Goal: Task Accomplishment & Management: Use online tool/utility

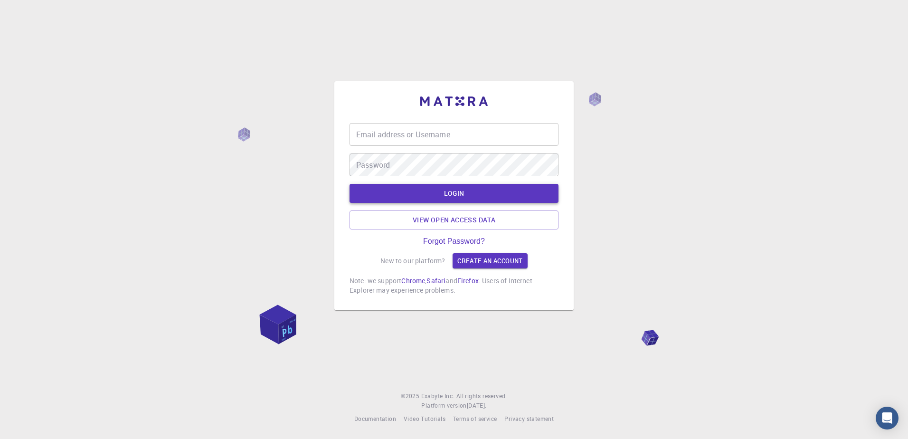
type input "[PERSON_NAME][EMAIL_ADDRESS][PERSON_NAME][DOMAIN_NAME]"
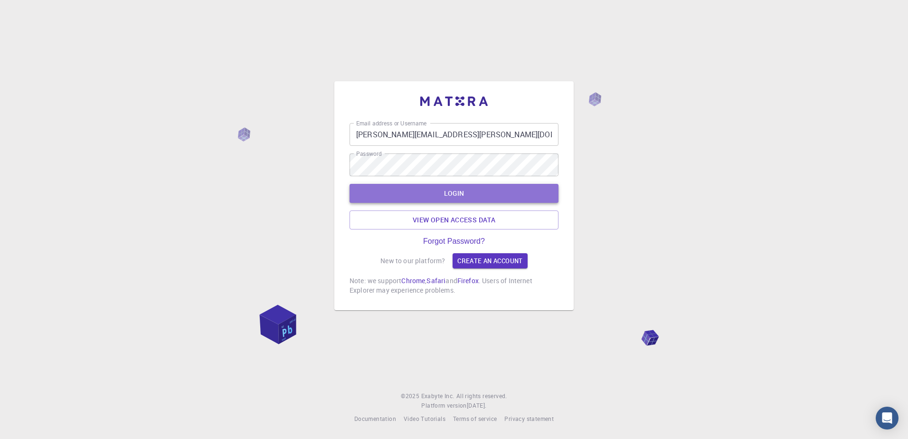
click at [443, 188] on button "LOGIN" at bounding box center [454, 193] width 209 height 19
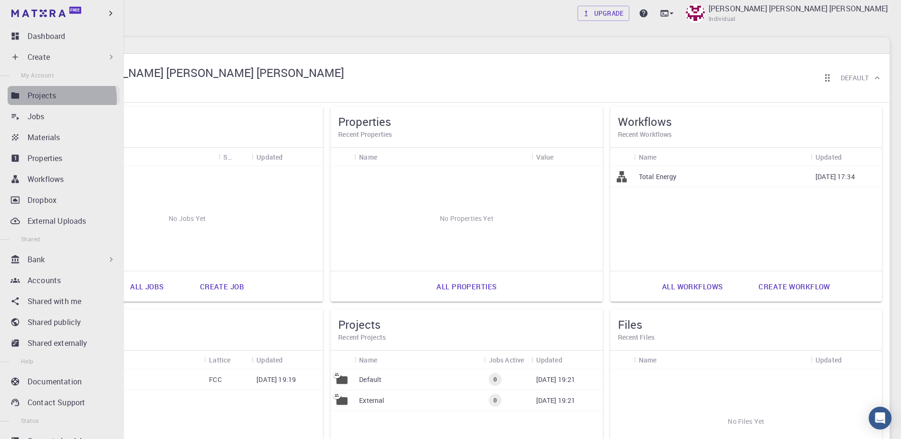
click at [59, 99] on div "Projects" at bounding box center [74, 95] width 92 height 11
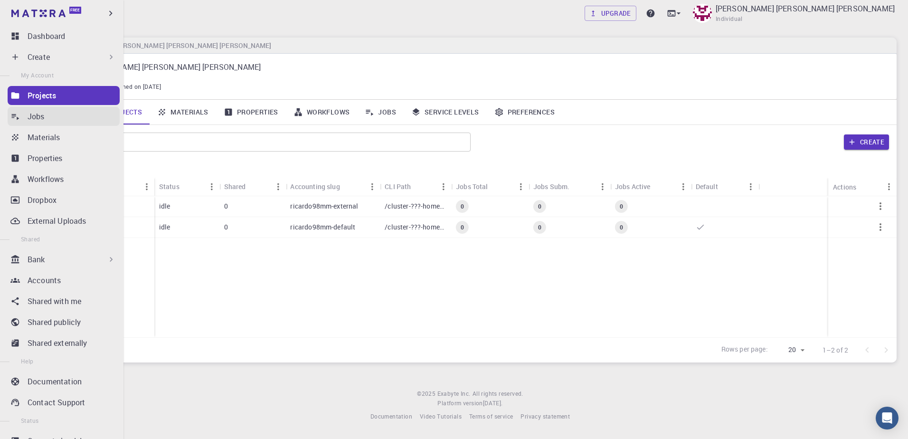
click at [38, 118] on p "Jobs" at bounding box center [36, 116] width 17 height 11
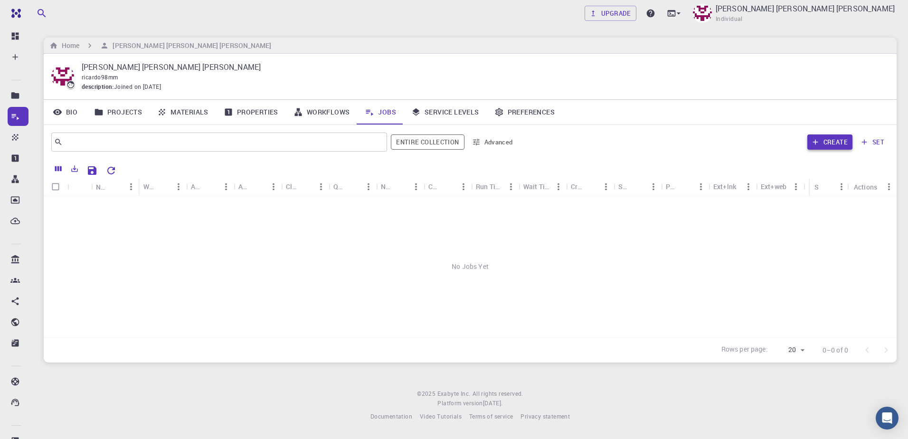
click at [824, 146] on button "Create" at bounding box center [830, 141] width 45 height 15
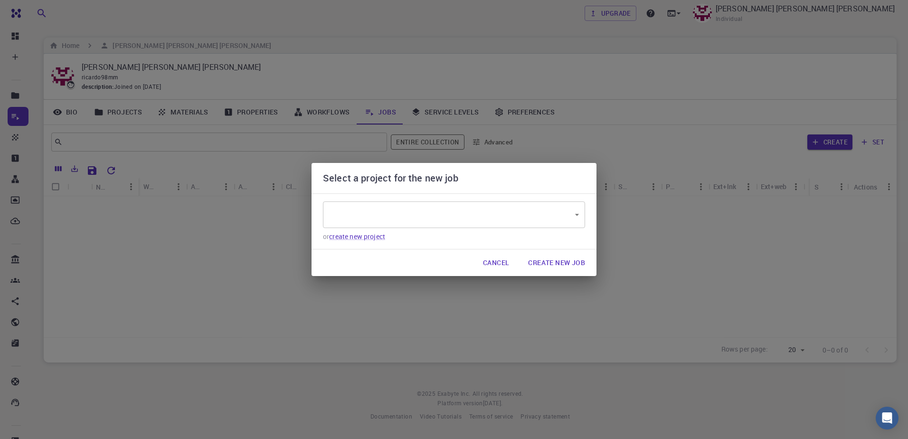
type input "EzfwPxgDP5fkLGZCL"
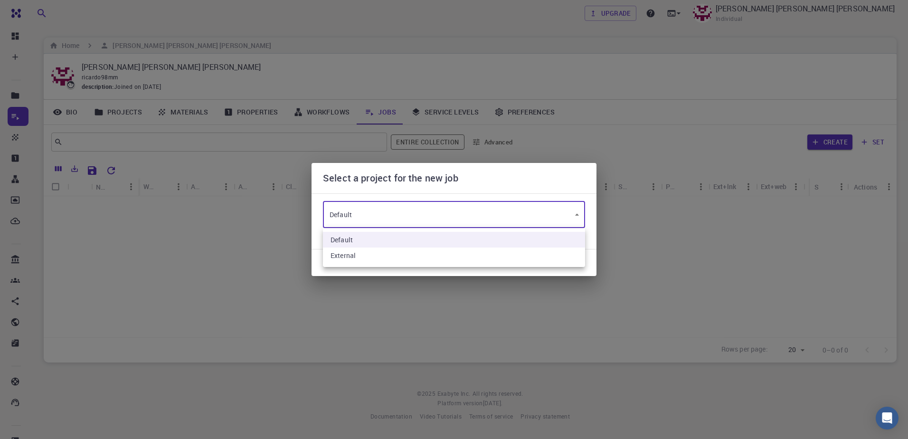
click at [386, 217] on body "Free Dashboard Create New Job New Material Create Material Upload File Import f…" at bounding box center [454, 219] width 908 height 439
click at [364, 242] on li "Default" at bounding box center [454, 240] width 262 height 16
click at [376, 222] on body "Free Dashboard Create New Job New Material Create Material Upload File Import f…" at bounding box center [454, 219] width 908 height 439
click at [361, 245] on li "Default" at bounding box center [454, 240] width 262 height 16
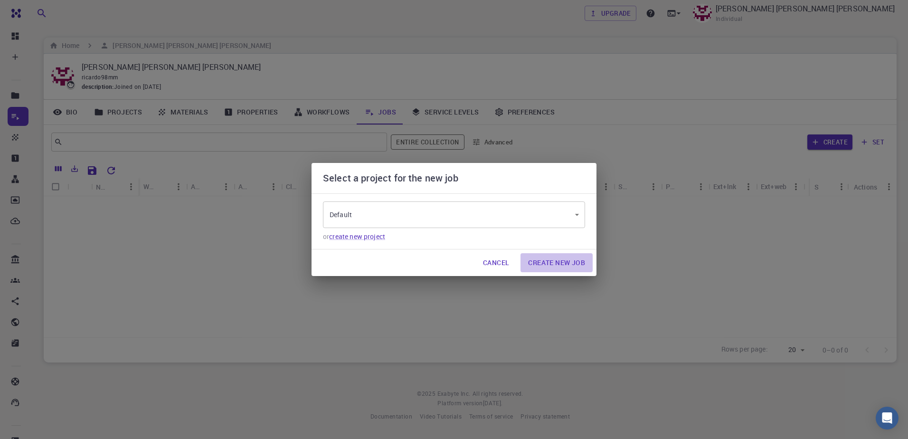
click at [558, 268] on button "Create New Job" at bounding box center [557, 262] width 72 height 19
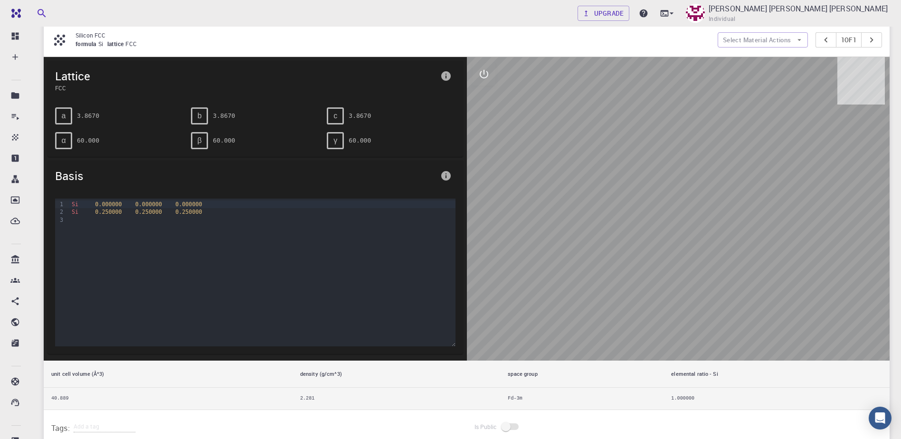
scroll to position [95, 0]
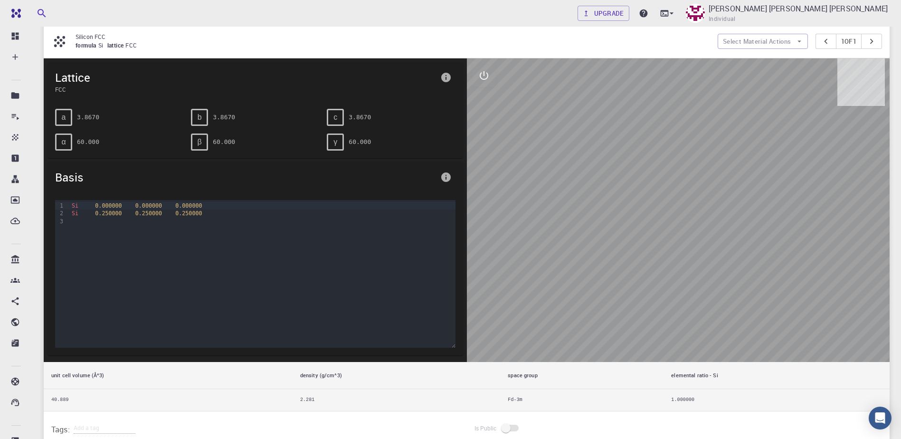
drag, startPoint x: 659, startPoint y: 198, endPoint x: 710, endPoint y: 240, distance: 65.8
click at [710, 240] on div at bounding box center [678, 210] width 423 height 304
drag, startPoint x: 704, startPoint y: 228, endPoint x: 673, endPoint y: 184, distance: 54.2
click at [682, 186] on div at bounding box center [678, 210] width 423 height 304
click at [476, 74] on button "interactive" at bounding box center [484, 75] width 23 height 23
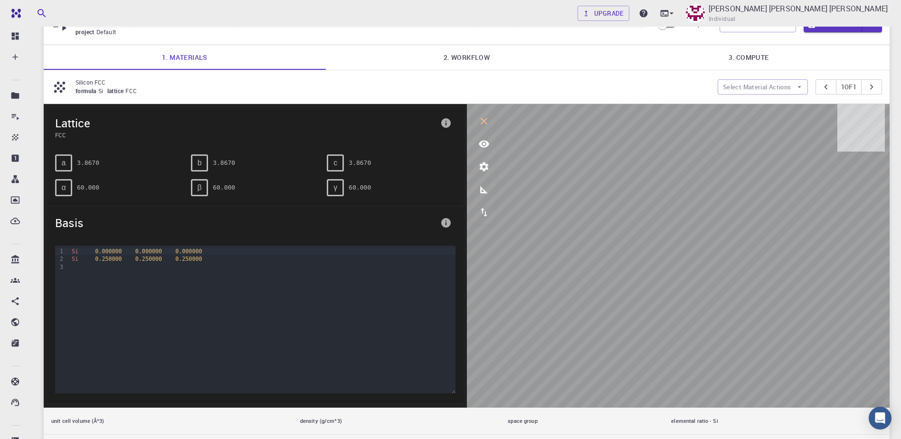
scroll to position [48, 0]
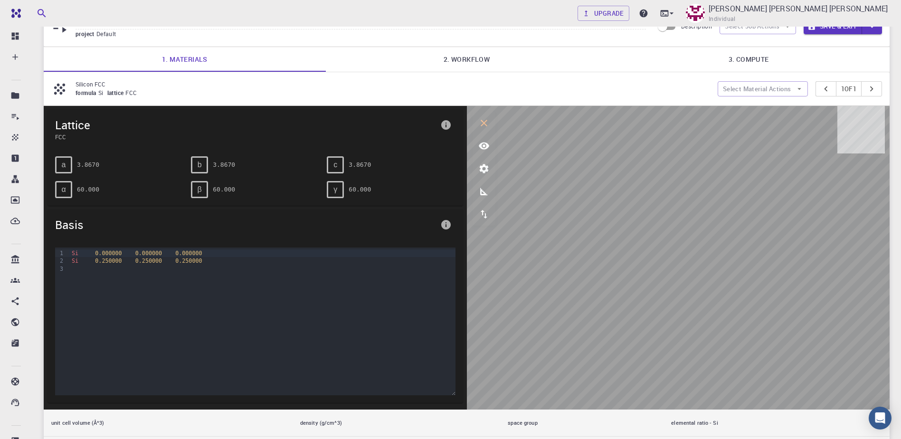
click at [456, 68] on link "2. Workflow" at bounding box center [467, 59] width 282 height 25
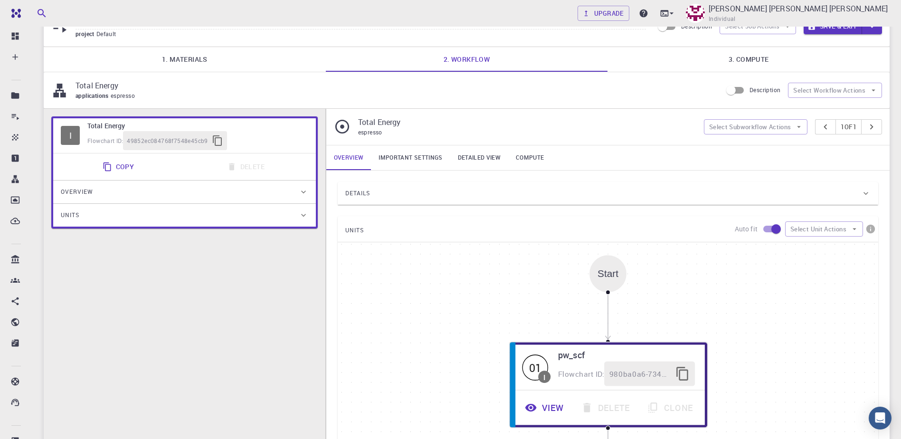
click at [742, 63] on link "3. Compute" at bounding box center [749, 59] width 282 height 25
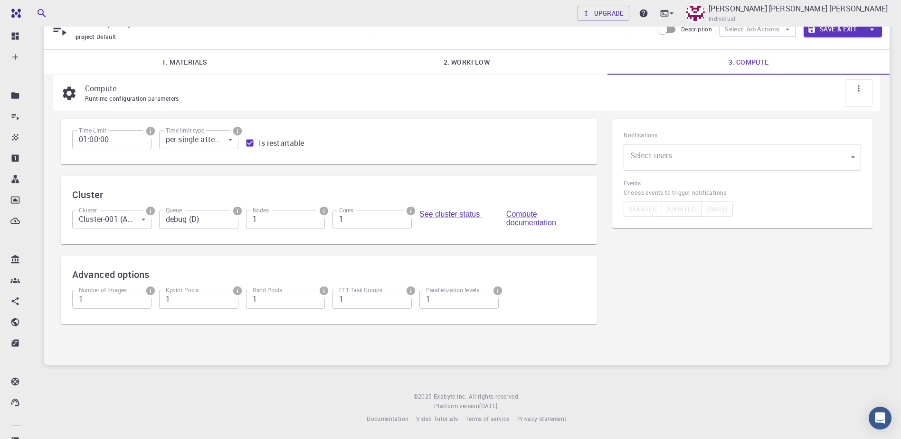
scroll to position [45, 0]
click at [481, 64] on link "2. Workflow" at bounding box center [467, 62] width 282 height 25
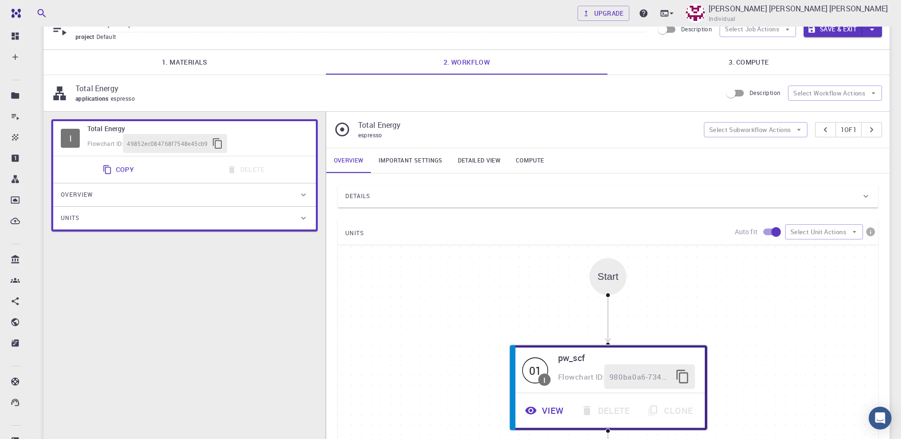
click at [111, 131] on h6 "Total Energy" at bounding box center [197, 129] width 221 height 10
click at [211, 72] on link "1. Materials" at bounding box center [185, 62] width 282 height 25
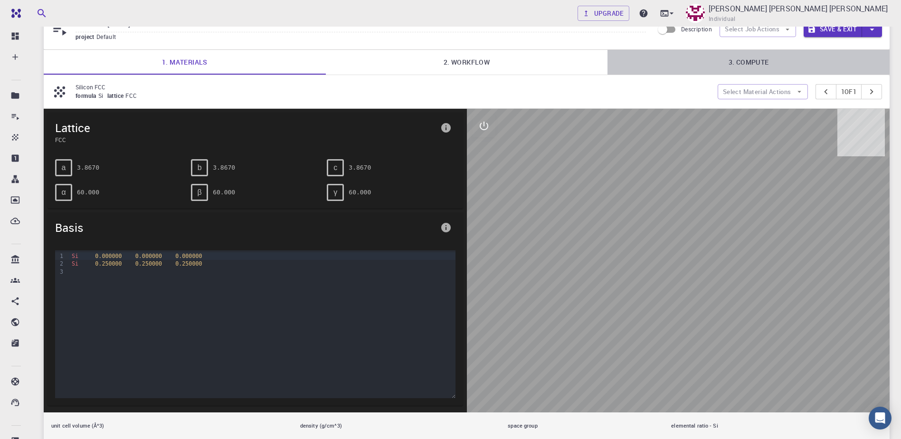
click at [747, 66] on link "3. Compute" at bounding box center [749, 62] width 282 height 25
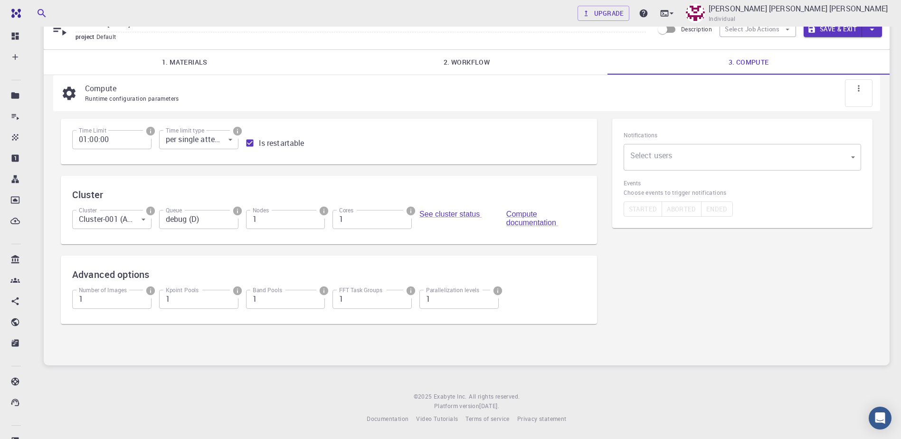
click at [699, 156] on body "Free Dashboard Create New Job New Material Create Material Upload File Import f…" at bounding box center [450, 197] width 901 height 484
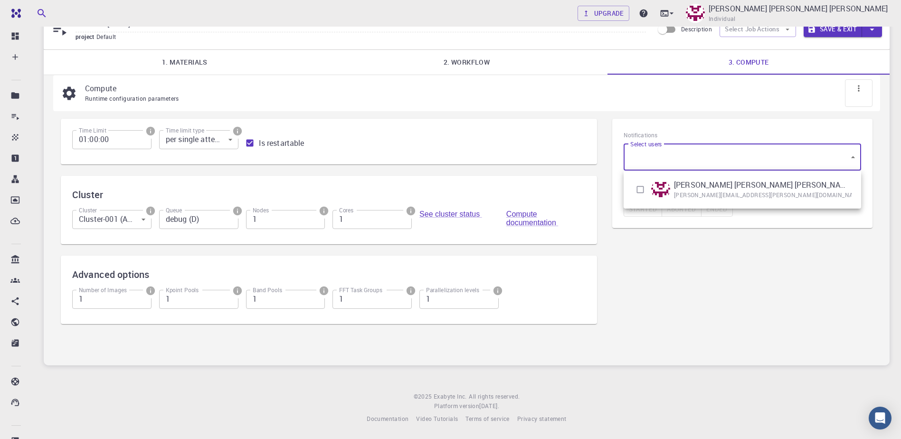
click at [641, 190] on input "checkbox" at bounding box center [640, 190] width 18 height 18
checkbox input "true"
type input "[object Object]"
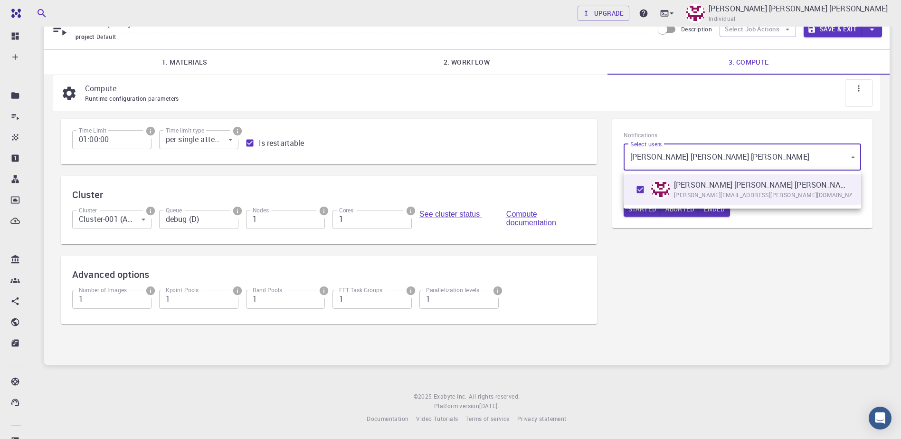
click at [673, 271] on div at bounding box center [450, 219] width 901 height 439
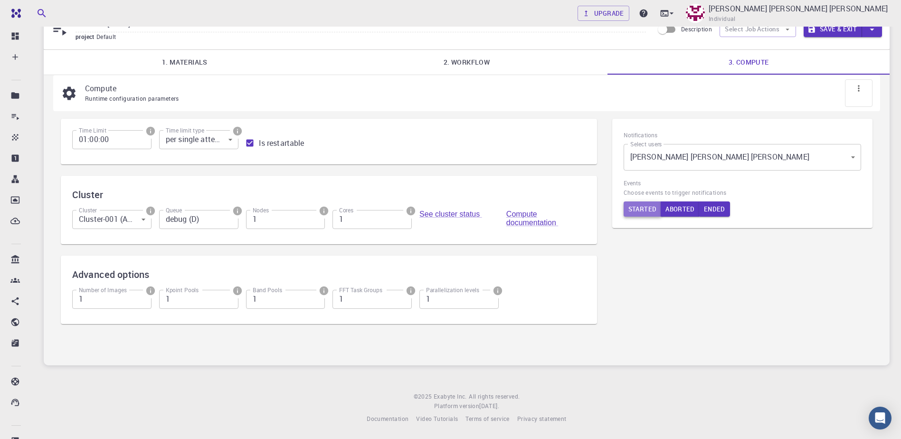
click at [648, 211] on button "Started" at bounding box center [643, 208] width 38 height 15
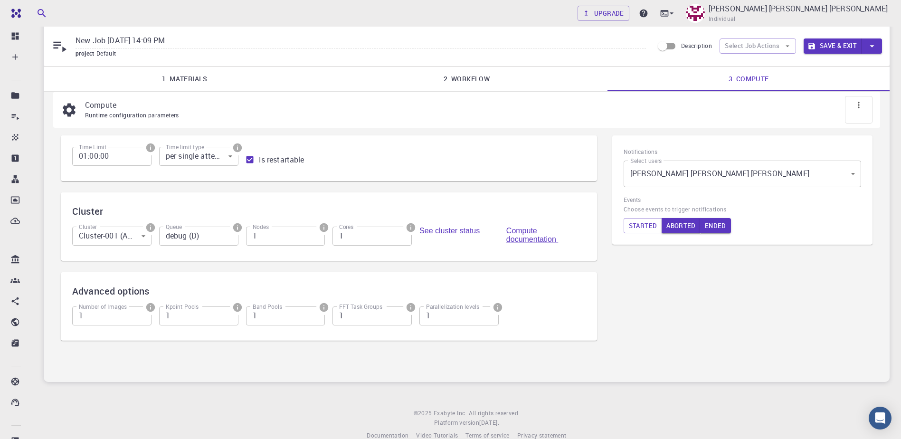
scroll to position [0, 0]
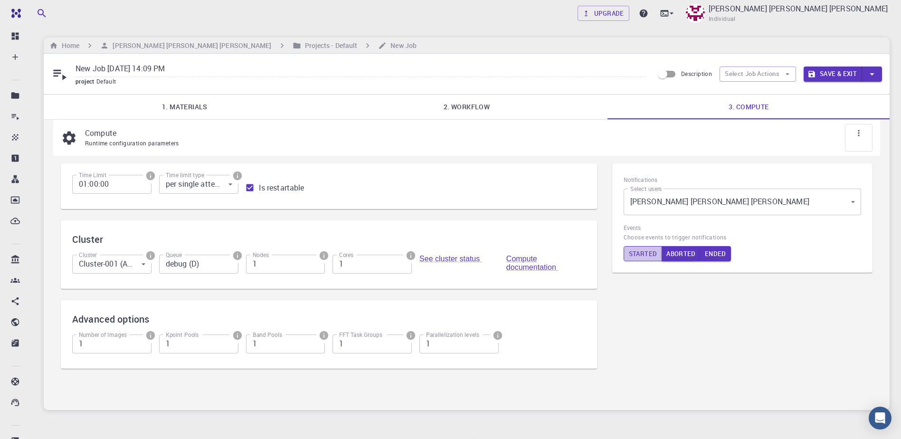
click at [643, 254] on button "Started" at bounding box center [643, 253] width 39 height 15
click at [640, 256] on button "Started" at bounding box center [643, 253] width 38 height 15
click at [716, 249] on button "Ended" at bounding box center [715, 253] width 31 height 15
click at [677, 250] on button "Aborted" at bounding box center [681, 253] width 39 height 15
